Goal: Information Seeking & Learning: Check status

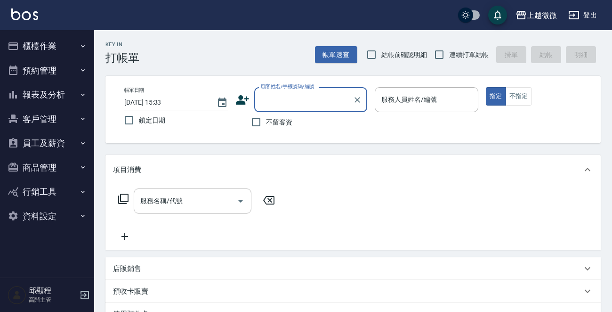
click at [73, 98] on button "報表及分析" at bounding box center [47, 94] width 87 height 24
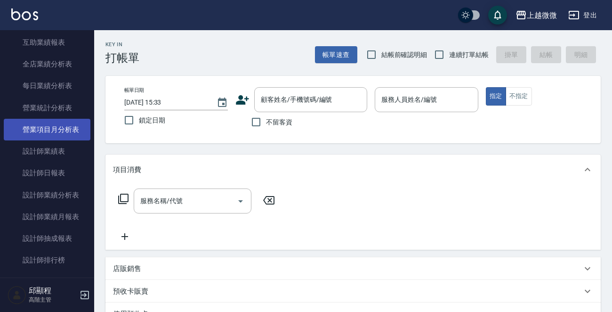
scroll to position [330, 0]
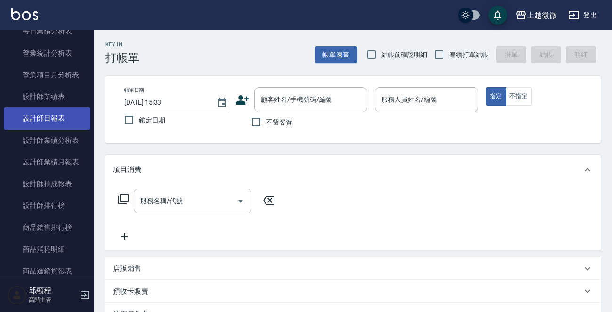
click at [54, 119] on link "設計師日報表" at bounding box center [47, 118] width 87 height 22
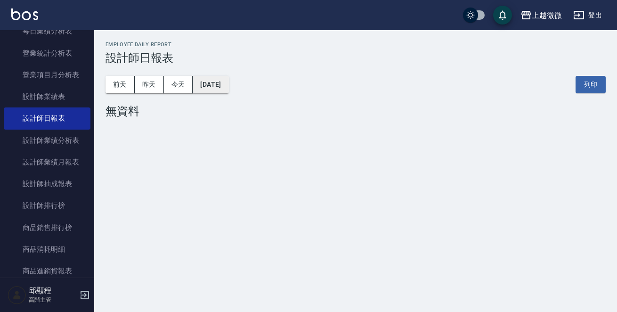
click at [224, 84] on button "[DATE]" at bounding box center [211, 84] width 36 height 17
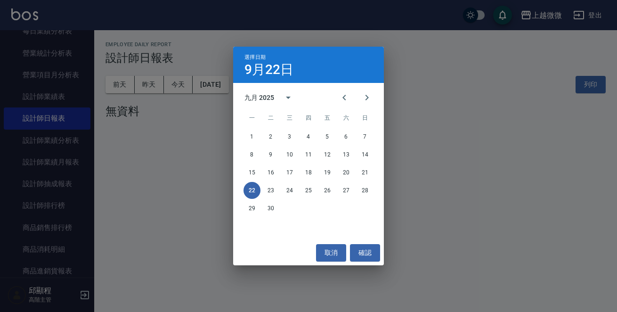
click at [148, 84] on div "選擇日期 [DATE] 九月 2025 一 二 三 四 五 六 日 1 2 3 4 5 6 7 8 9 10 11 12 13 14 15 16 17 18 …" at bounding box center [308, 156] width 617 height 312
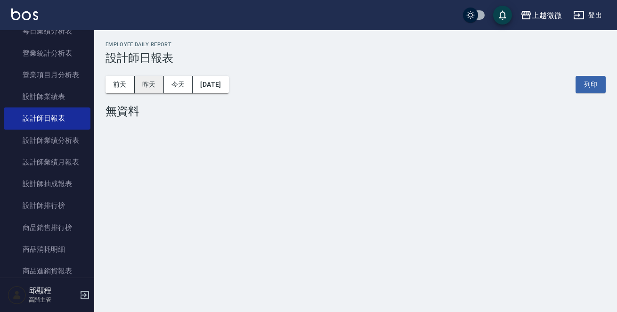
click at [143, 81] on button "昨天" at bounding box center [149, 84] width 29 height 17
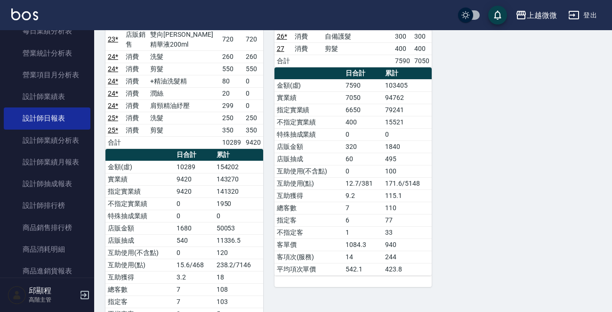
scroll to position [706, 0]
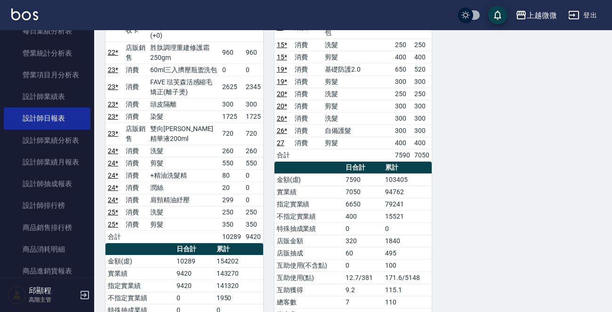
click at [28, 14] on img at bounding box center [24, 14] width 27 height 12
